Goal: Find contact information: Find contact information

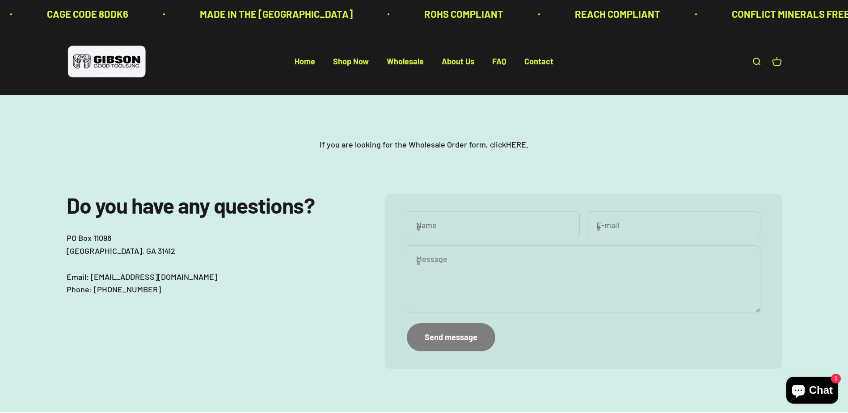
click at [99, 276] on p "PO Box 11096 Savannah, GA 31412 Email: sales@gibsongoodtools.com Phone: 912.358…" at bounding box center [208, 264] width 283 height 64
drag, startPoint x: 99, startPoint y: 276, endPoint x: 183, endPoint y: 278, distance: 84.1
click at [183, 278] on p "PO Box 11096 Savannah, GA 31412 Email: sales@gibsongoodtools.com Phone: 912.358…" at bounding box center [208, 264] width 283 height 64
copy p "sales@gibsongoodtools.com"
